Goal: Transaction & Acquisition: Purchase product/service

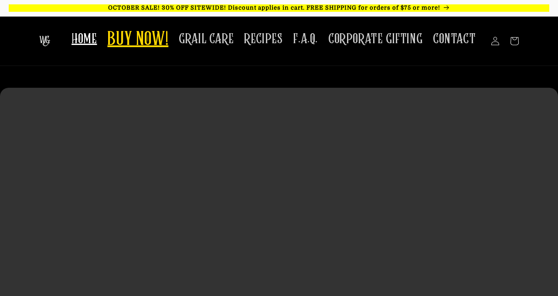
click at [166, 45] on span "BUY NOW!" at bounding box center [137, 40] width 61 height 24
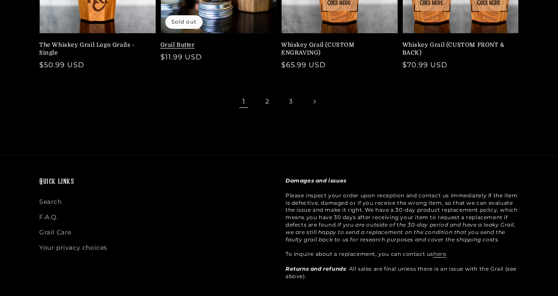
scroll to position [298, 0]
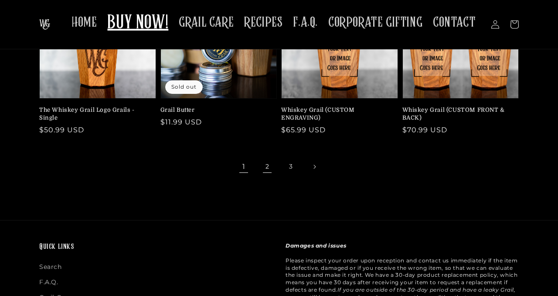
click at [270, 161] on link "2" at bounding box center [267, 166] width 19 height 19
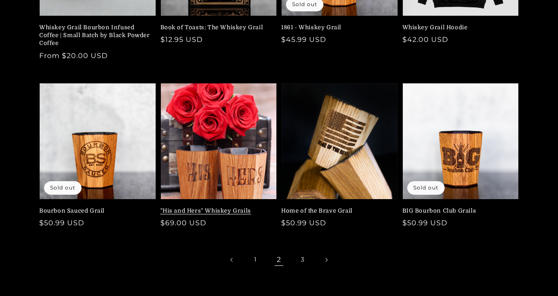
scroll to position [206, 0]
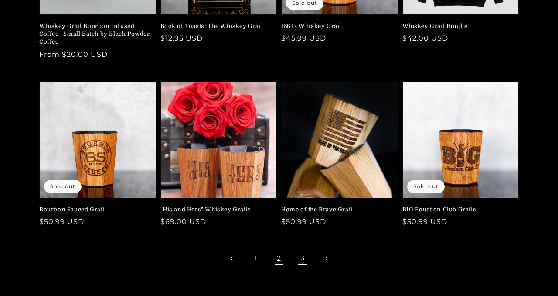
click at [301, 260] on link "3" at bounding box center [302, 258] width 19 height 19
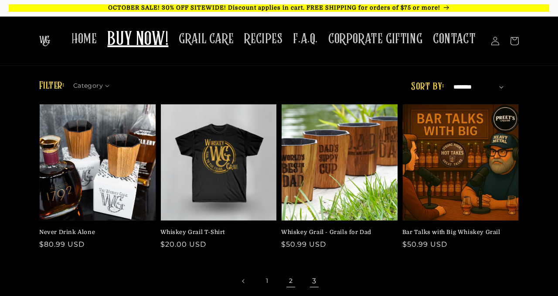
click at [289, 281] on link "2" at bounding box center [290, 280] width 19 height 19
